Goal: Information Seeking & Learning: Find specific fact

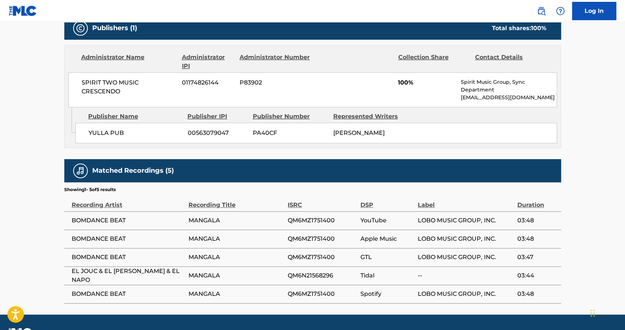
scroll to position [344, 0]
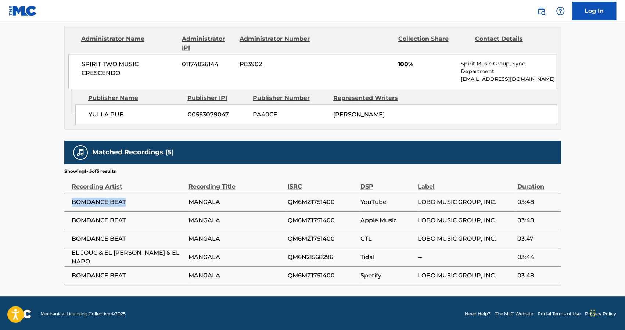
drag, startPoint x: 128, startPoint y: 202, endPoint x: 77, endPoint y: 202, distance: 51.0
click at [72, 201] on span "BOMDANCE BEAT" at bounding box center [128, 202] width 113 height 9
copy span "BOMDANCE BEAT"
drag, startPoint x: 217, startPoint y: 219, endPoint x: 68, endPoint y: 216, distance: 148.7
click at [68, 216] on tr "BOMDANCE BEAT MANGALA QM6MZ1751400 Apple Music LOBO MUSIC GROUP, INC. 03:48" at bounding box center [312, 220] width 496 height 18
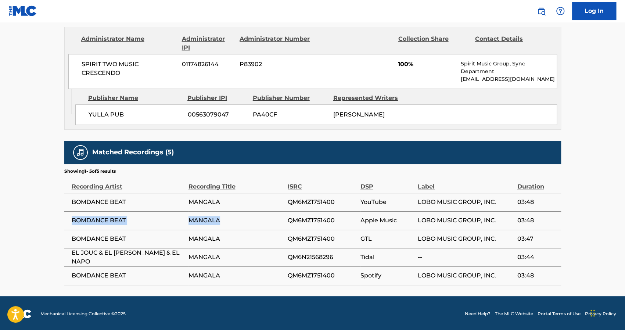
copy tr "BOMDANCE BEAT MANGALA"
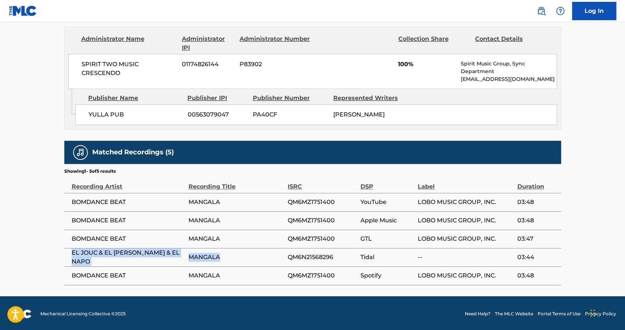
drag, startPoint x: 224, startPoint y: 254, endPoint x: 68, endPoint y: 256, distance: 156.1
click at [68, 256] on tr "EL JOUC & EL [PERSON_NAME] & EL NAPO MANGALA QM6N21568296 Tidal -- 03:44" at bounding box center [312, 257] width 496 height 18
copy tr "EL JOUC & EL [PERSON_NAME] & EL NAPO MANGALA"
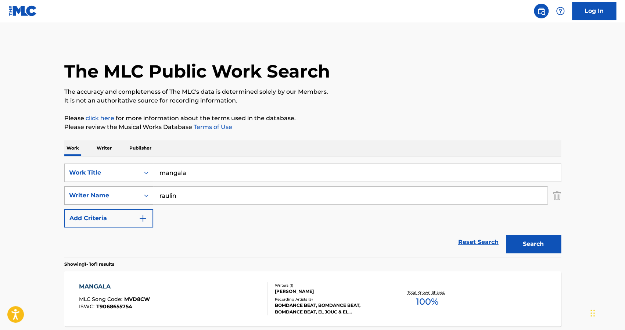
drag, startPoint x: 184, startPoint y: 194, endPoint x: 129, endPoint y: 194, distance: 55.1
click at [129, 194] on div "SearchWithCriteriad41a8689-671b-4512-b065-e1e1686971fd Writer Name [PERSON_NAME]" at bounding box center [312, 195] width 496 height 18
type input "bolivar"
click at [506, 235] on button "Search" at bounding box center [533, 244] width 55 height 18
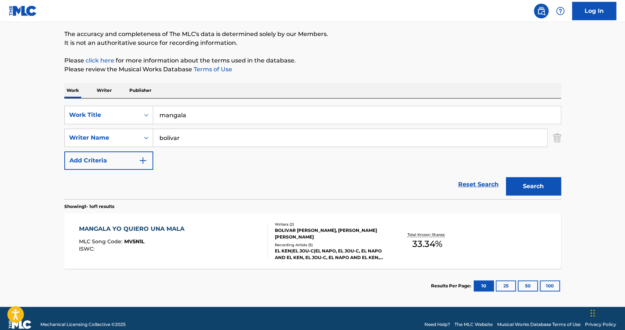
scroll to position [69, 0]
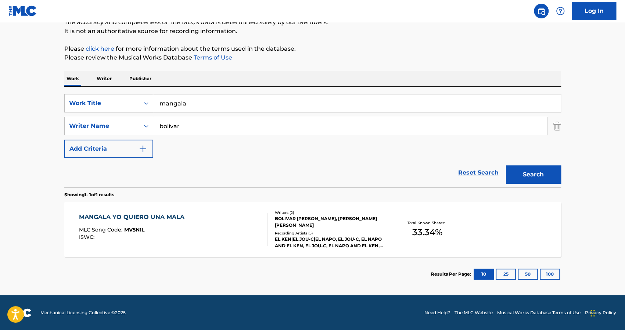
click at [156, 218] on div "MANGALA YO QUIERO UNA MALA" at bounding box center [133, 217] width 109 height 9
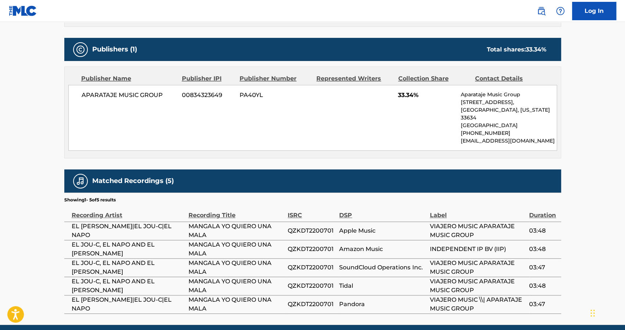
scroll to position [331, 0]
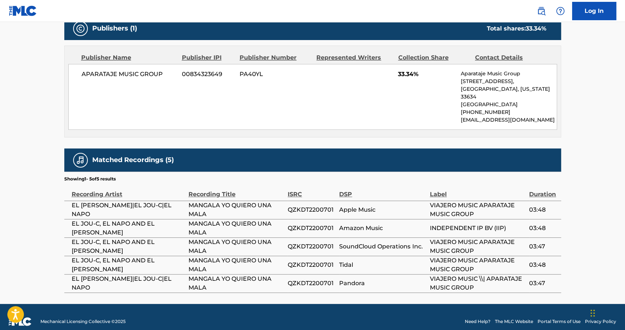
click at [387, 4] on nav "Log In" at bounding box center [312, 11] width 625 height 22
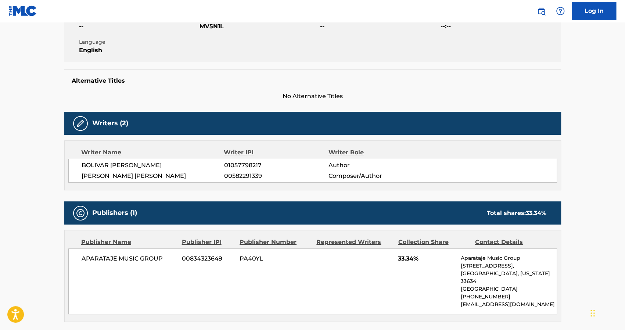
scroll to position [0, 0]
